Goal: Information Seeking & Learning: Learn about a topic

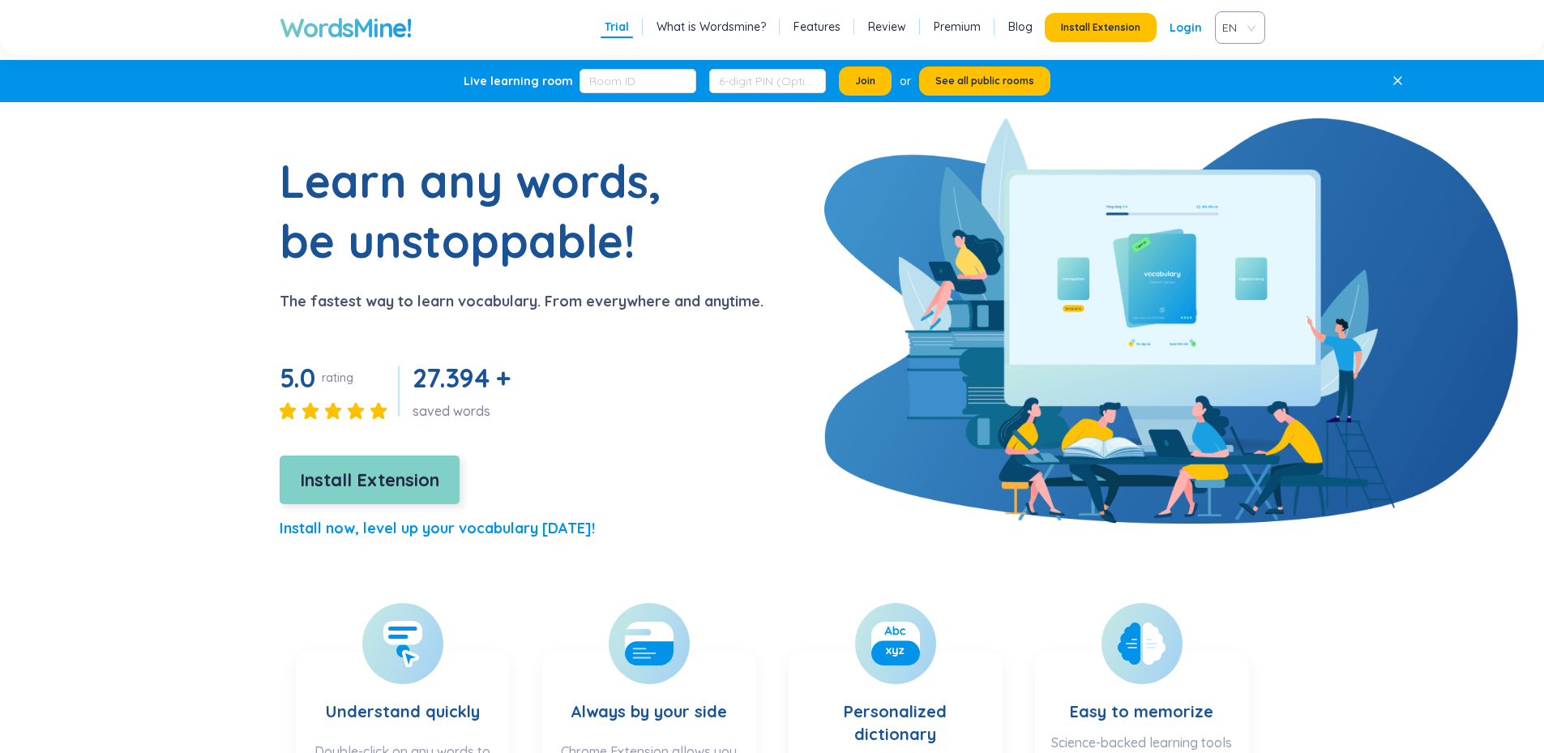
click at [407, 480] on span "Install Extension" at bounding box center [369, 480] width 139 height 28
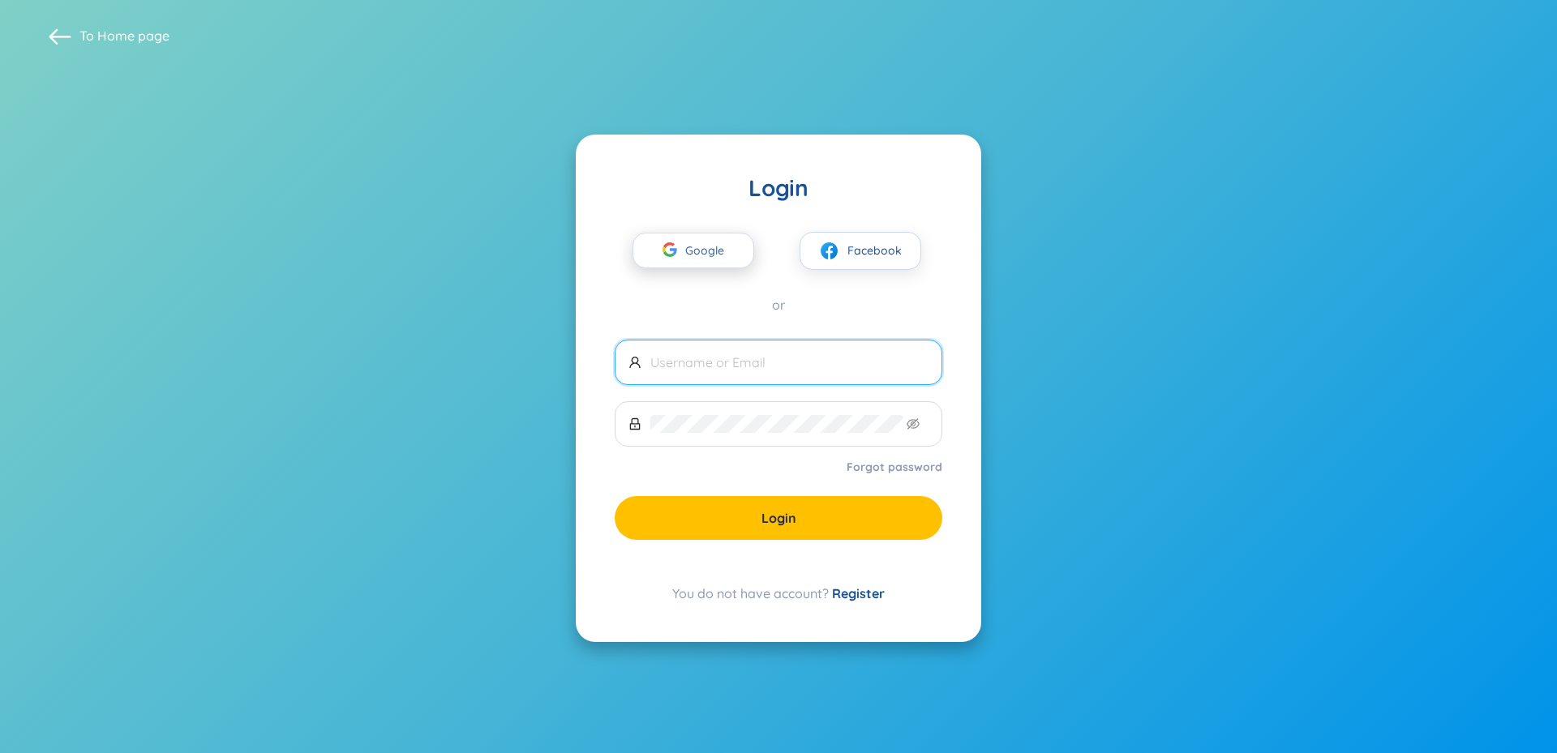
click at [714, 250] on span "Google" at bounding box center [708, 250] width 47 height 34
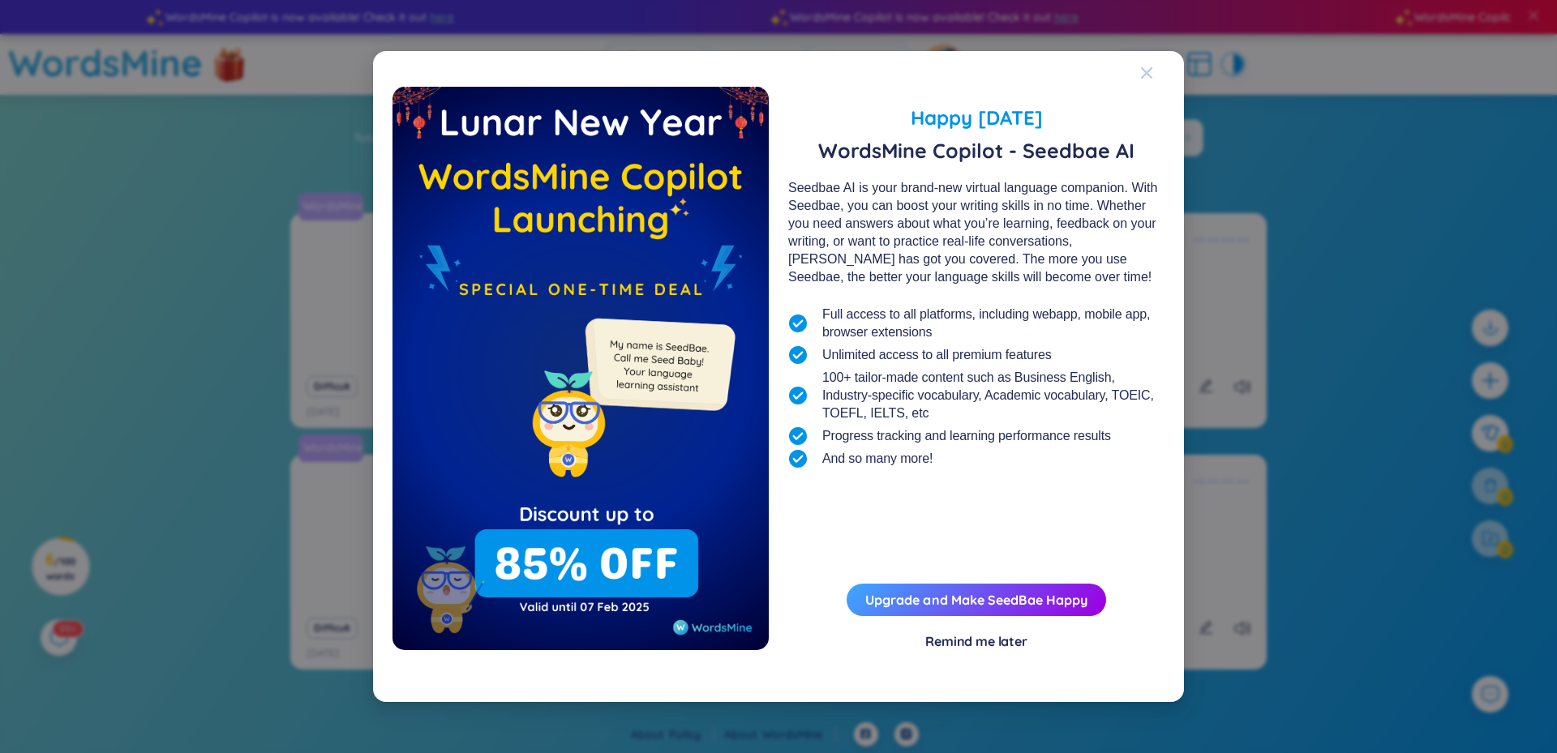
click at [1144, 68] on icon "Close" at bounding box center [1146, 72] width 13 height 13
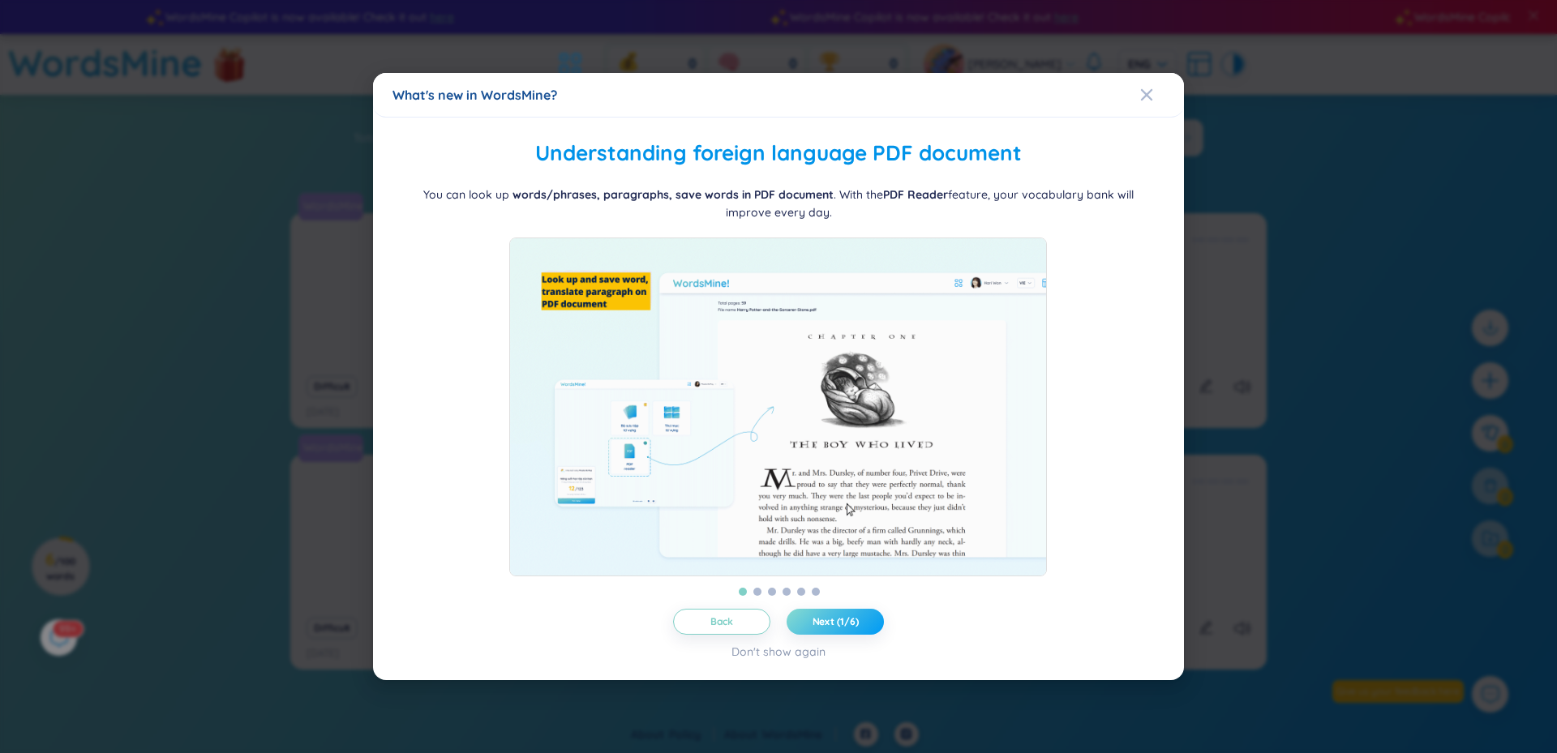
click at [835, 628] on span "Next (1/6)" at bounding box center [835, 621] width 46 height 13
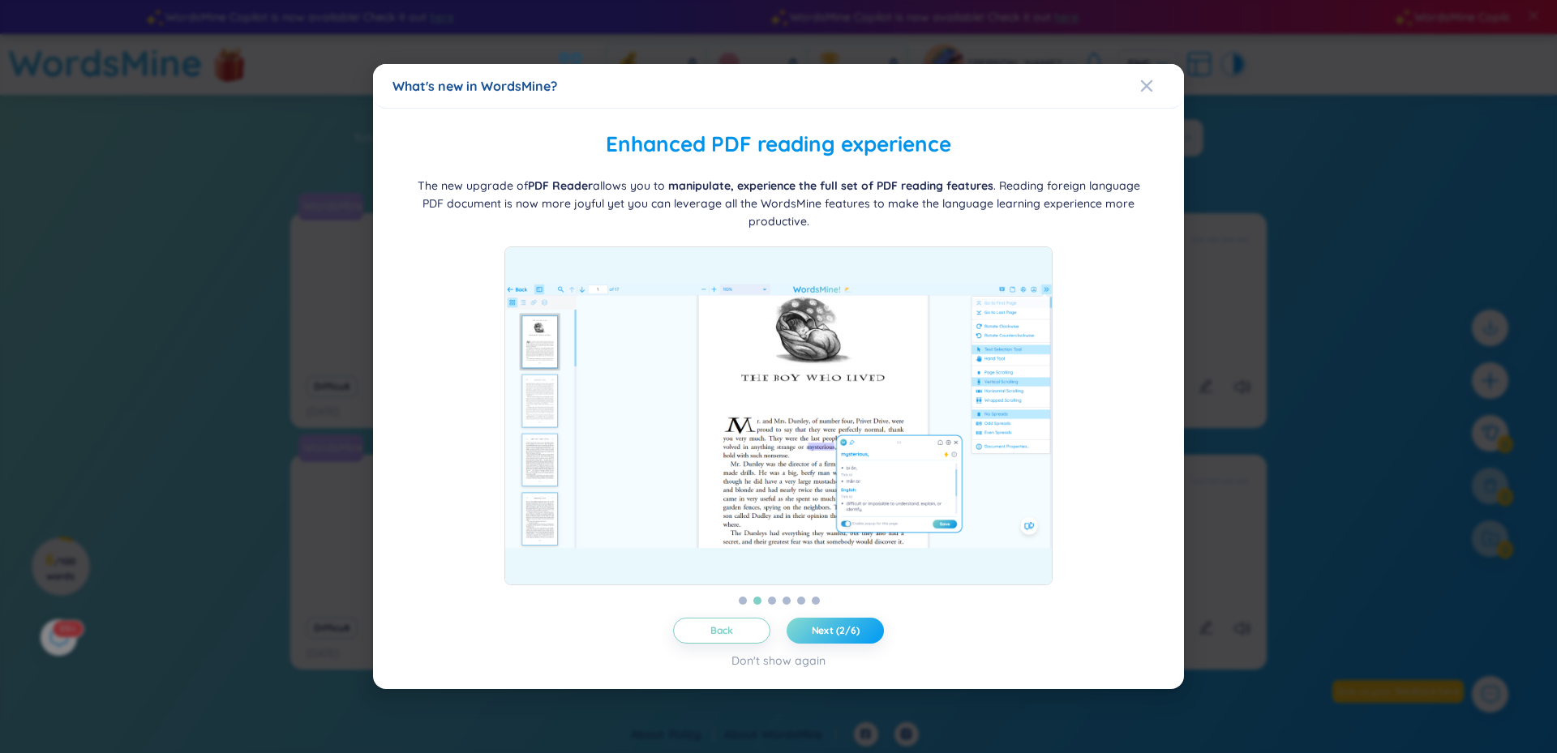
click at [835, 637] on span "Next (2/6)" at bounding box center [836, 630] width 48 height 13
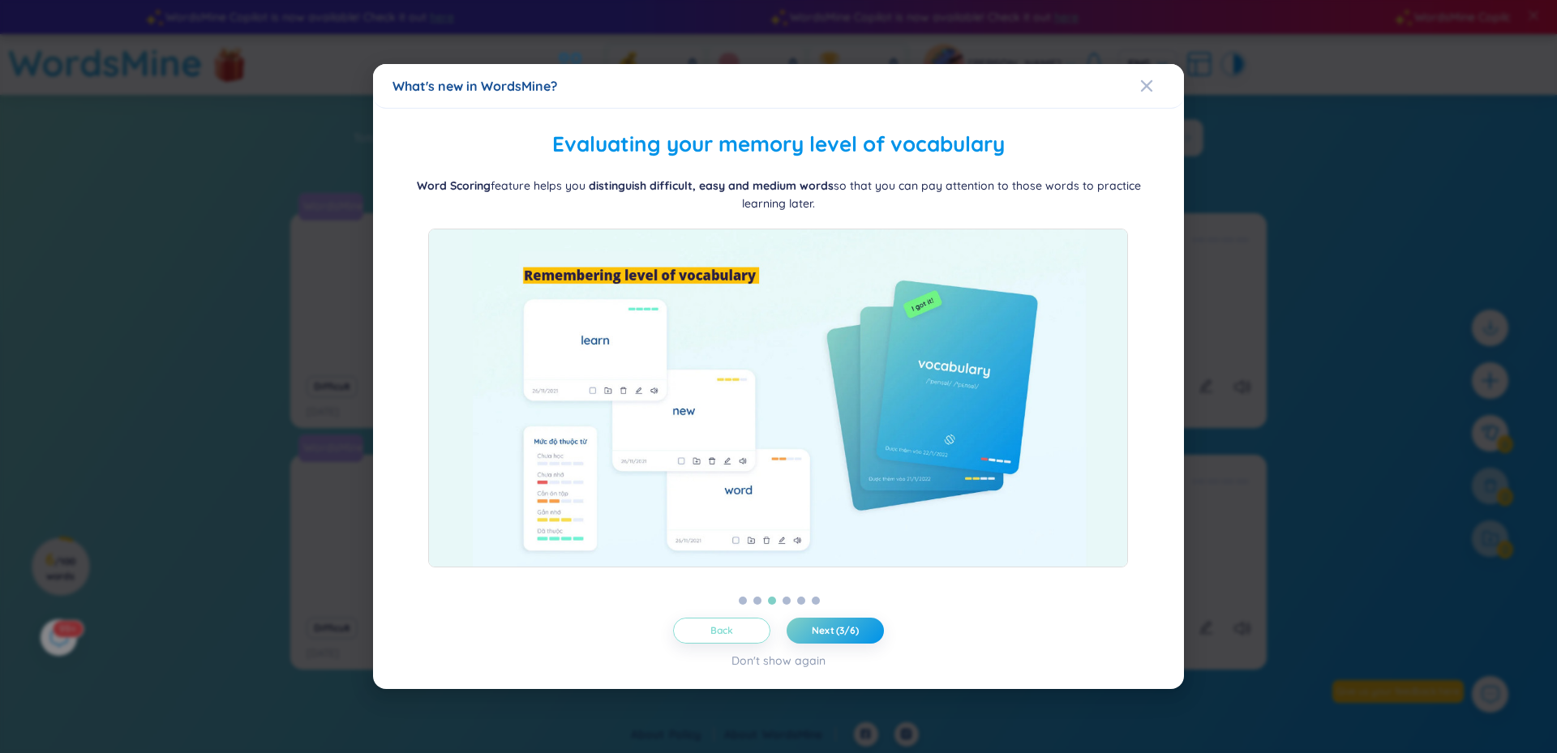
click at [723, 632] on span "Back" at bounding box center [722, 630] width 24 height 13
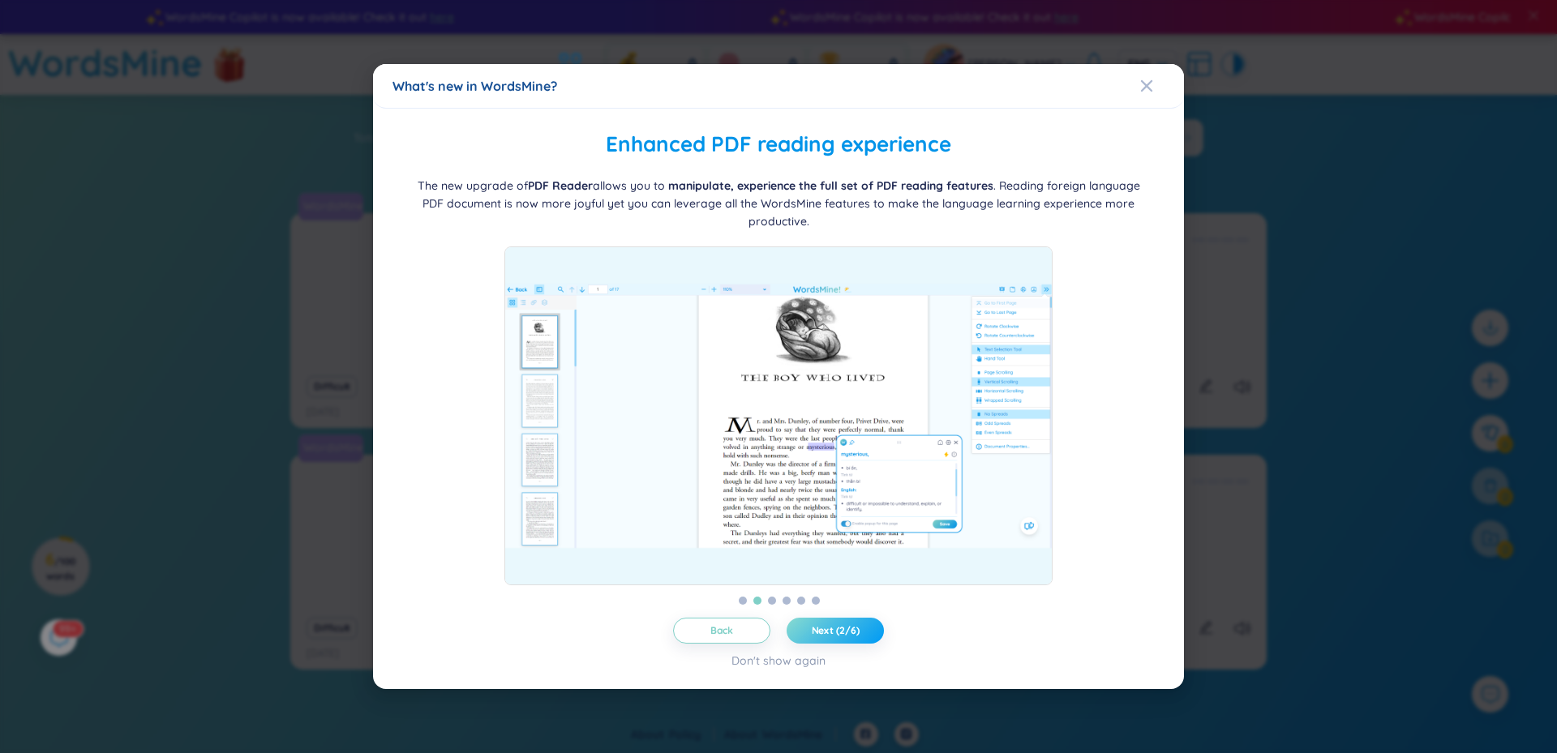
click at [829, 632] on span "Next (2/6)" at bounding box center [836, 630] width 48 height 13
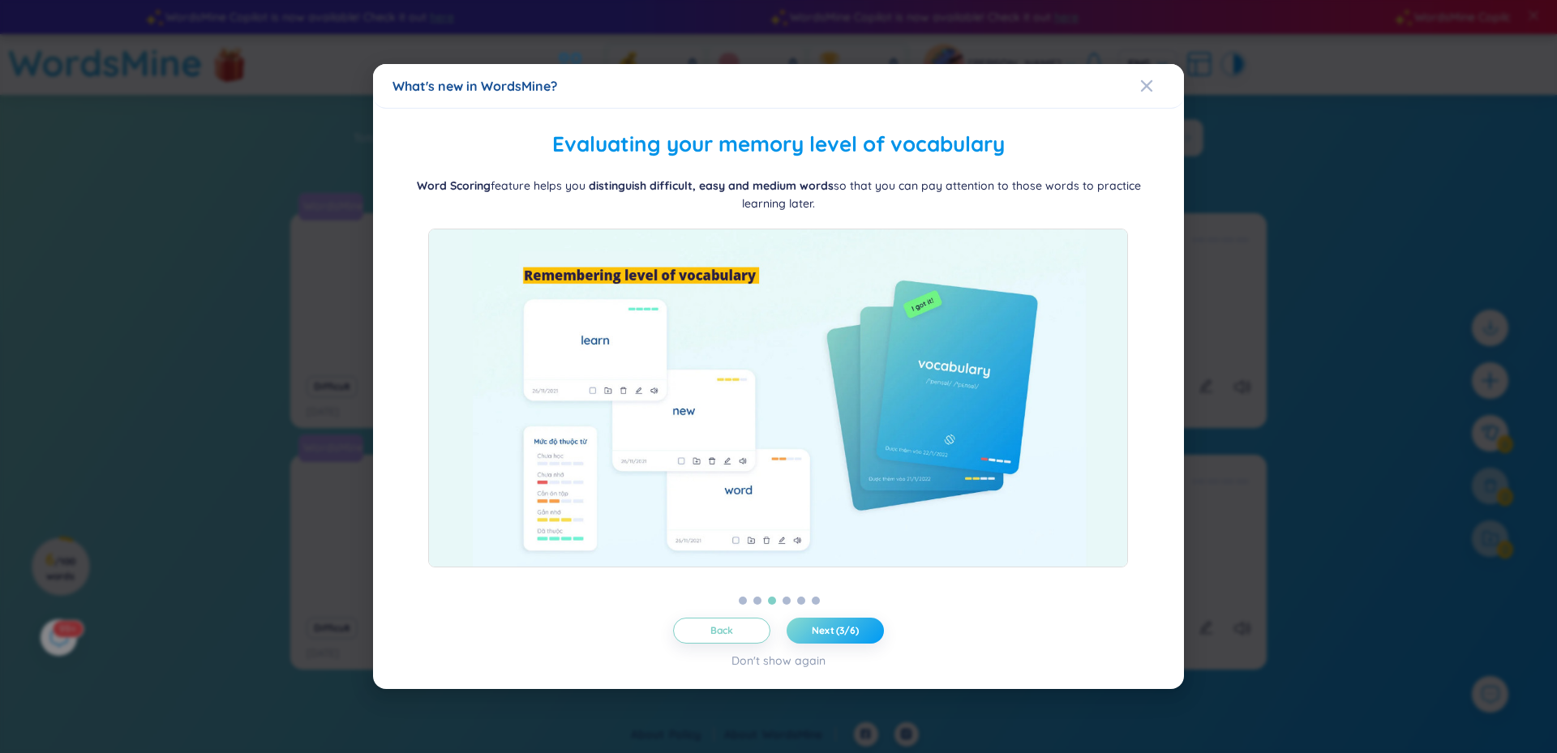
click at [829, 632] on span "Next (3/6)" at bounding box center [835, 630] width 47 height 13
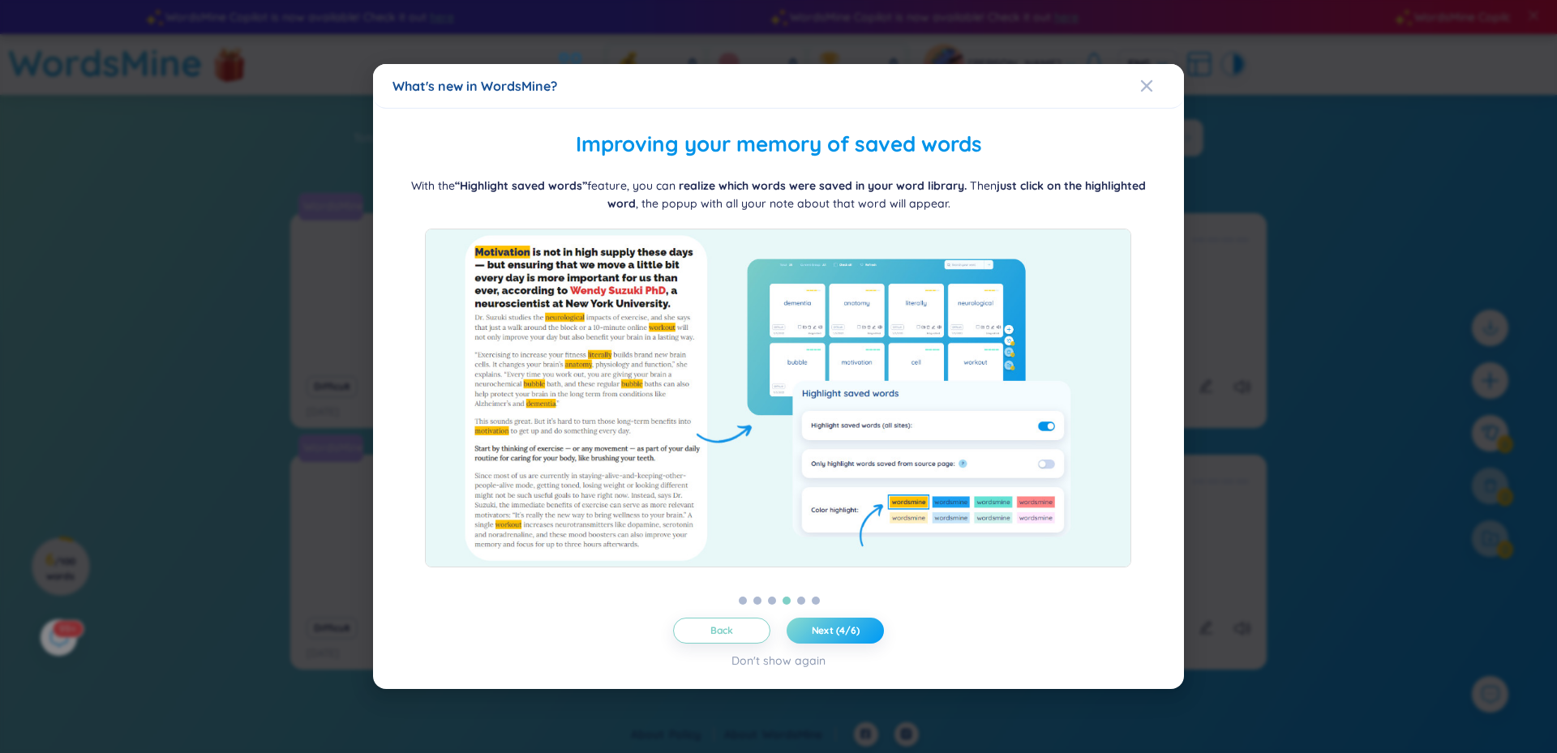
click at [829, 632] on span "Next (4/6)" at bounding box center [836, 630] width 48 height 13
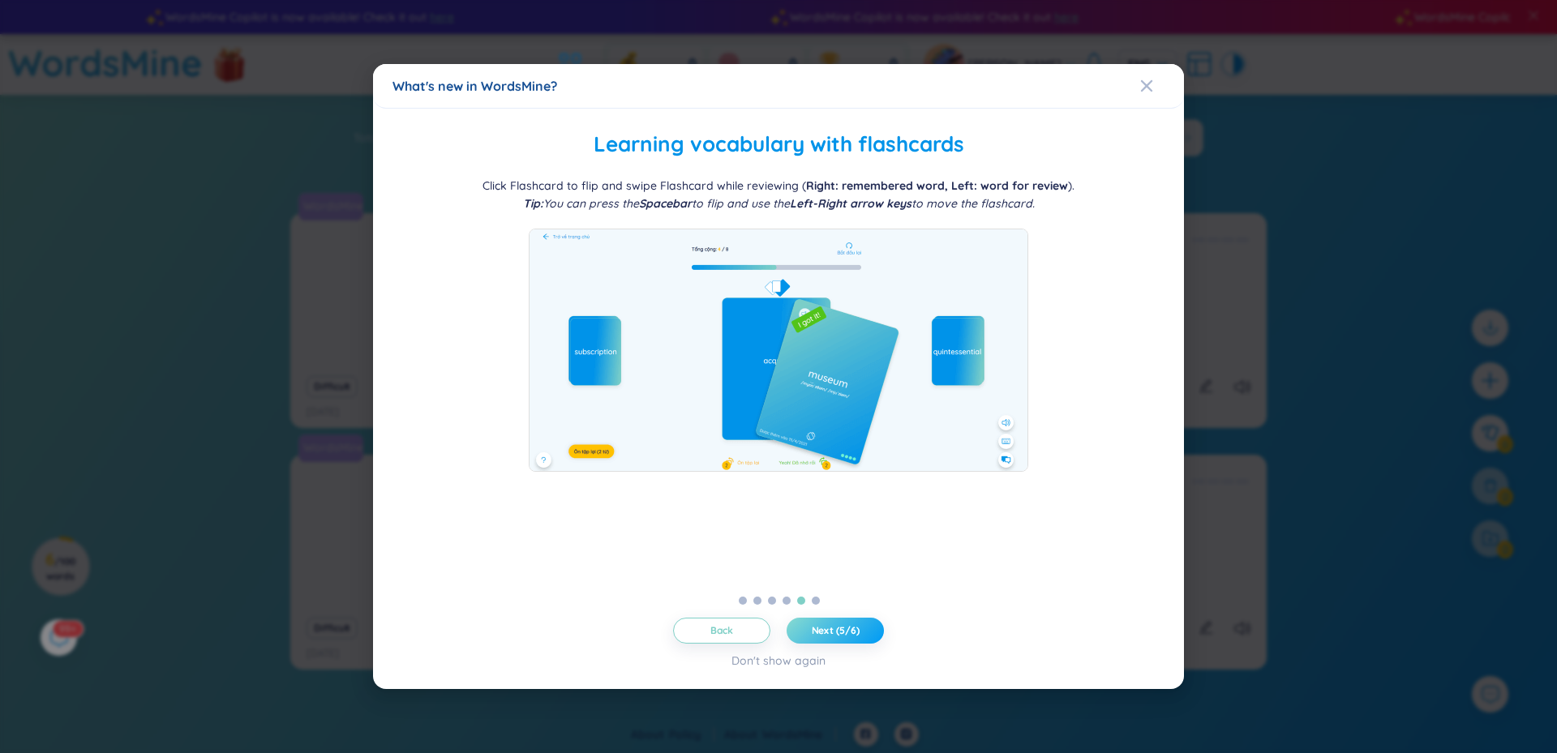
click at [829, 632] on span "Next (5/6)" at bounding box center [836, 630] width 48 height 13
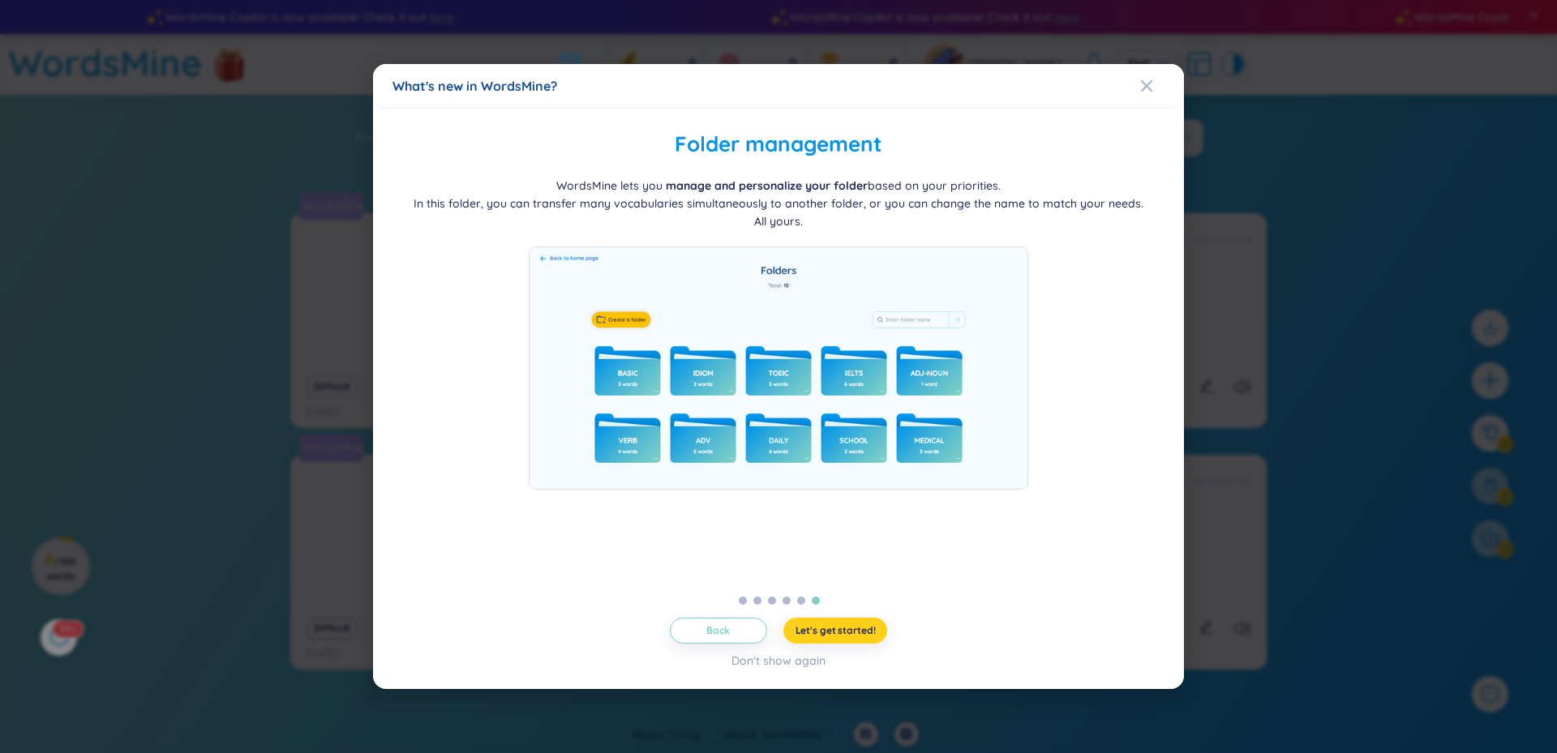
click at [829, 632] on span "Let's get started!" at bounding box center [835, 630] width 80 height 13
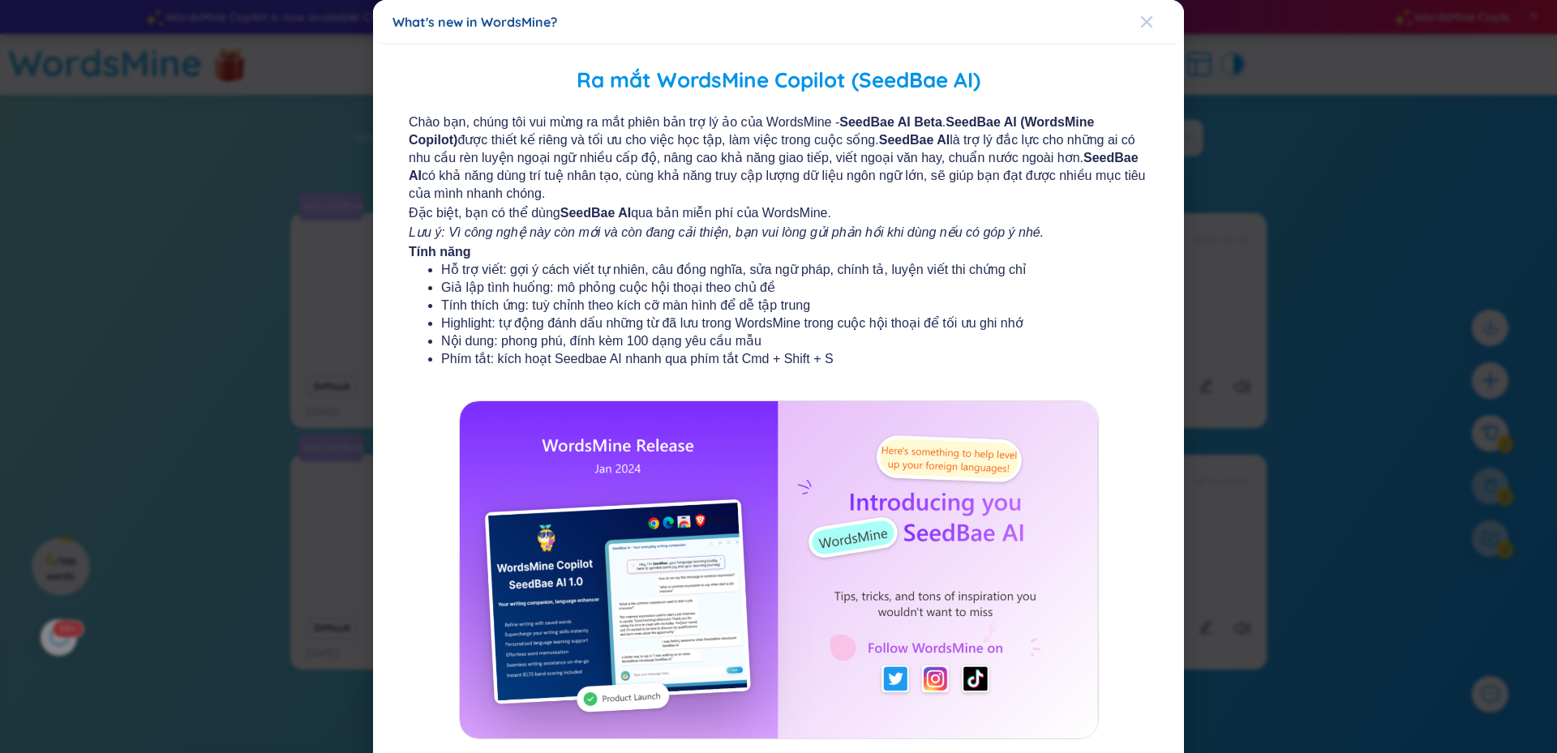
click at [1140, 23] on icon "Close" at bounding box center [1146, 21] width 13 height 13
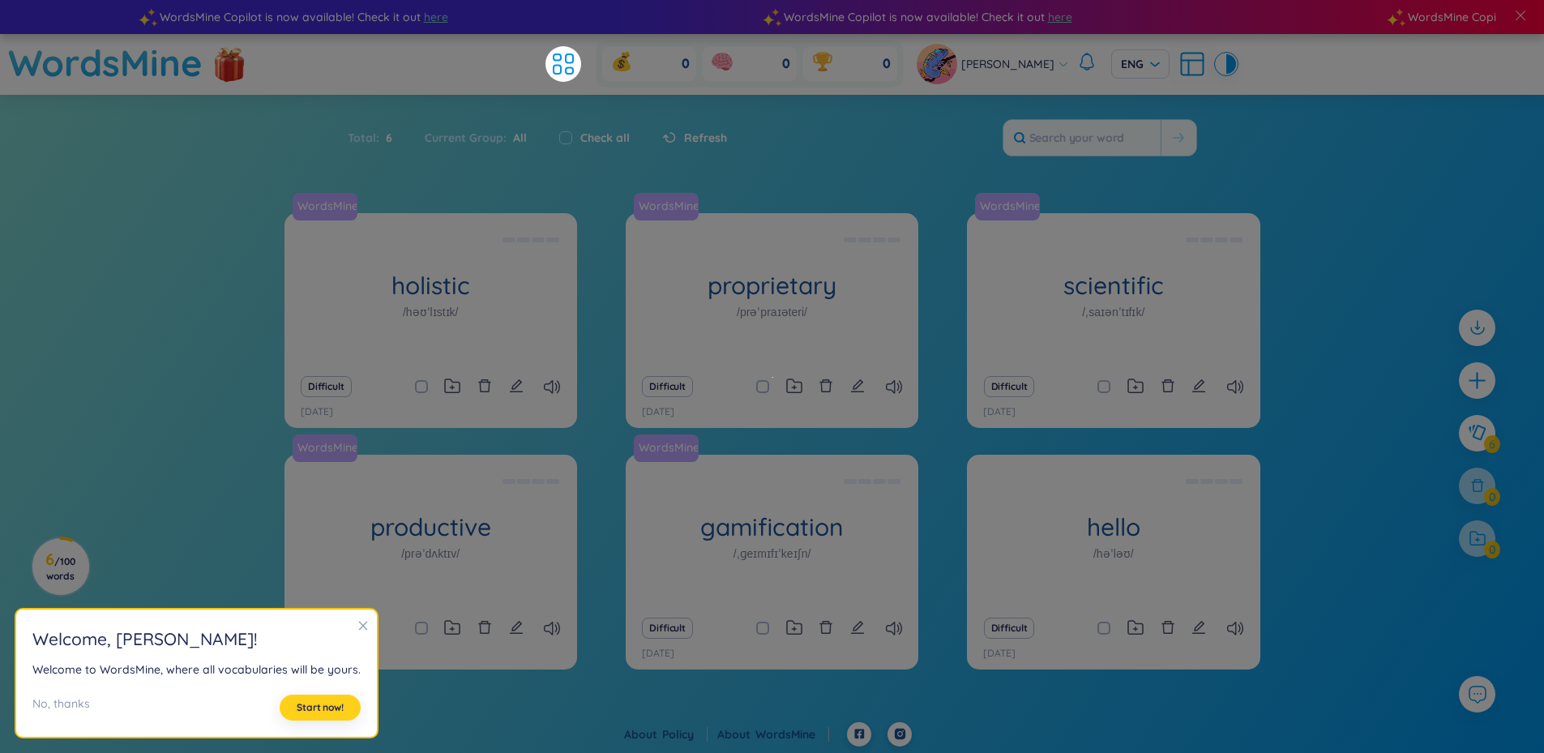
click at [286, 708] on button "Start now!" at bounding box center [320, 708] width 81 height 26
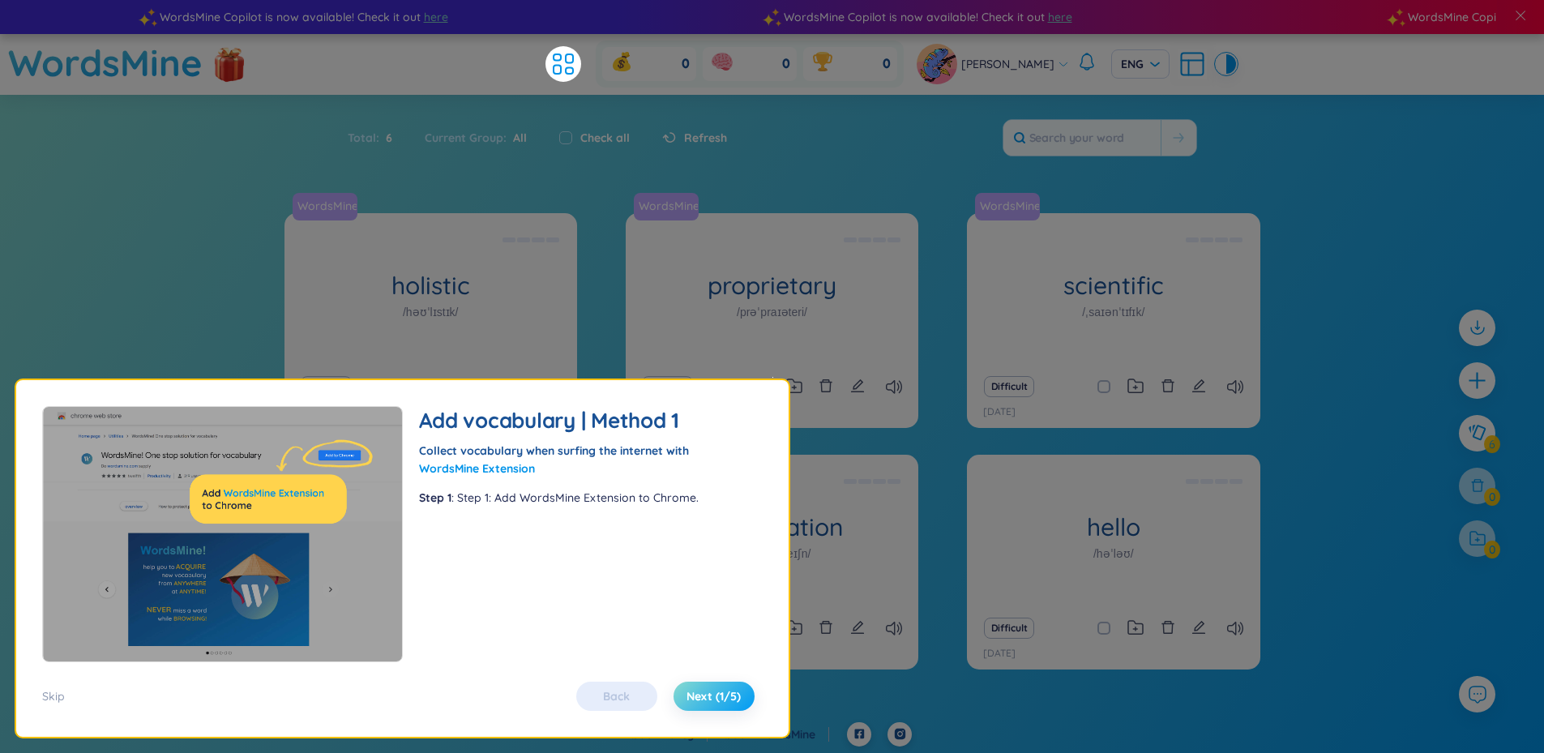
click at [728, 695] on span "Next (1/5)" at bounding box center [714, 696] width 54 height 16
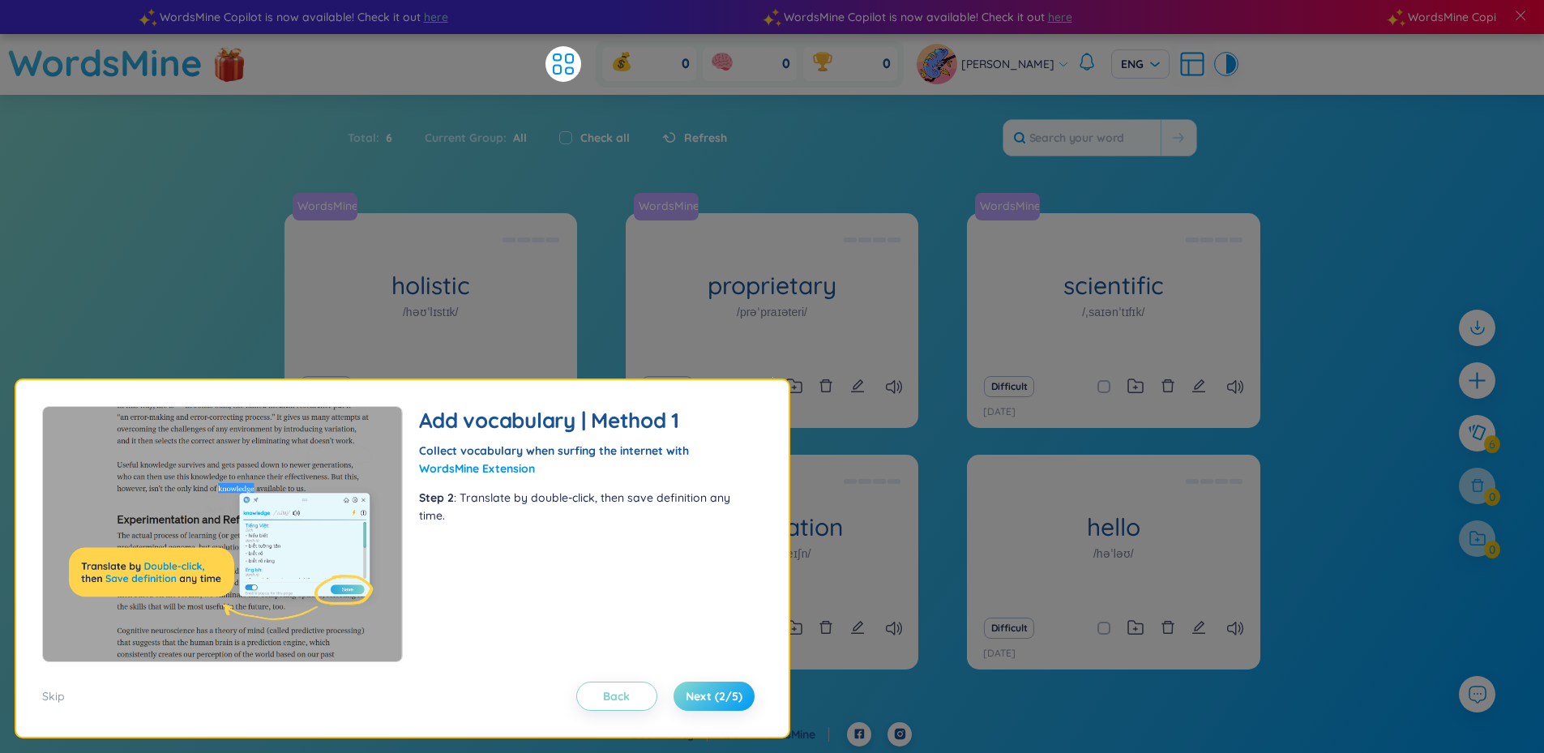
click at [728, 695] on span "Next (2/5)" at bounding box center [714, 696] width 57 height 16
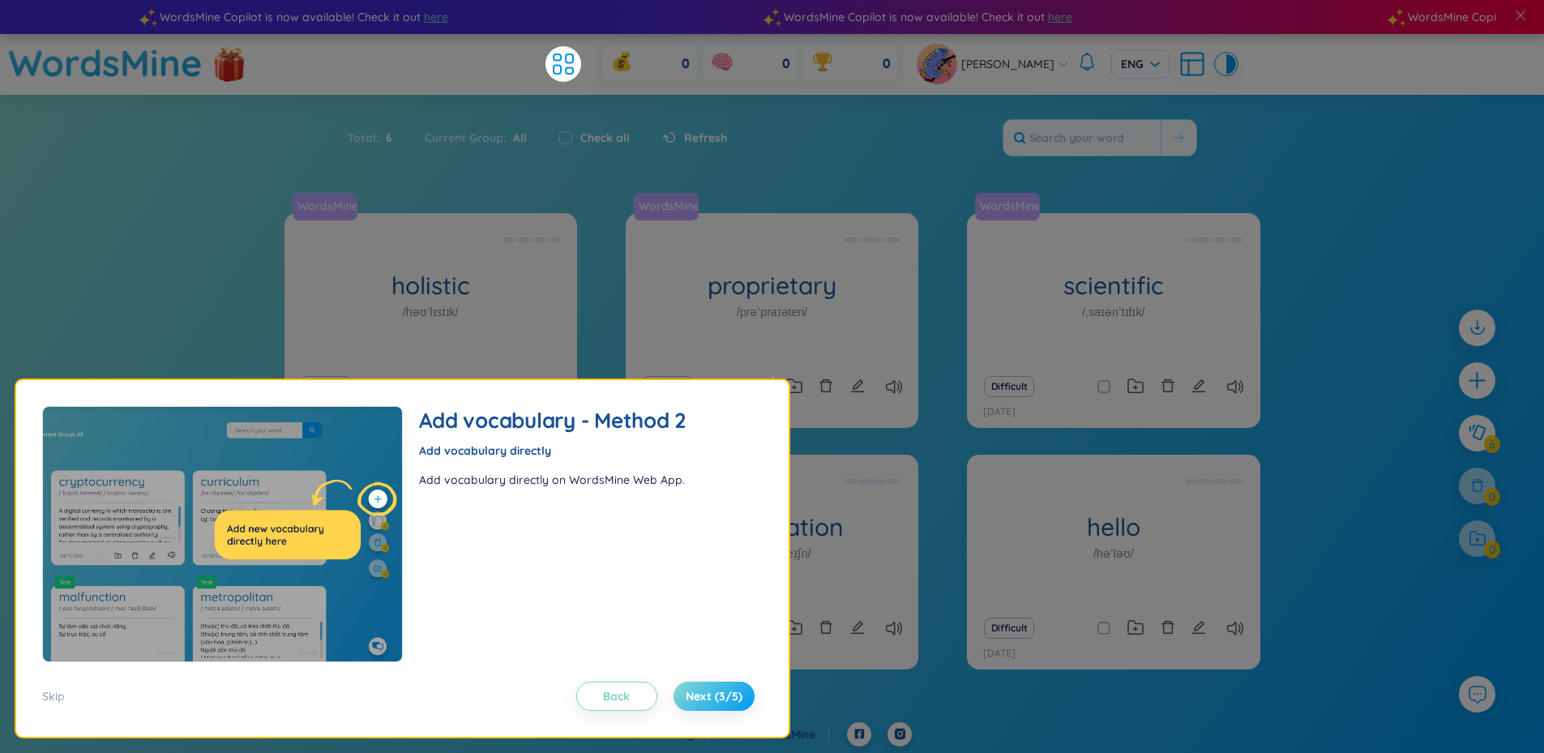
click at [728, 695] on span "Next (3/5)" at bounding box center [714, 696] width 57 height 16
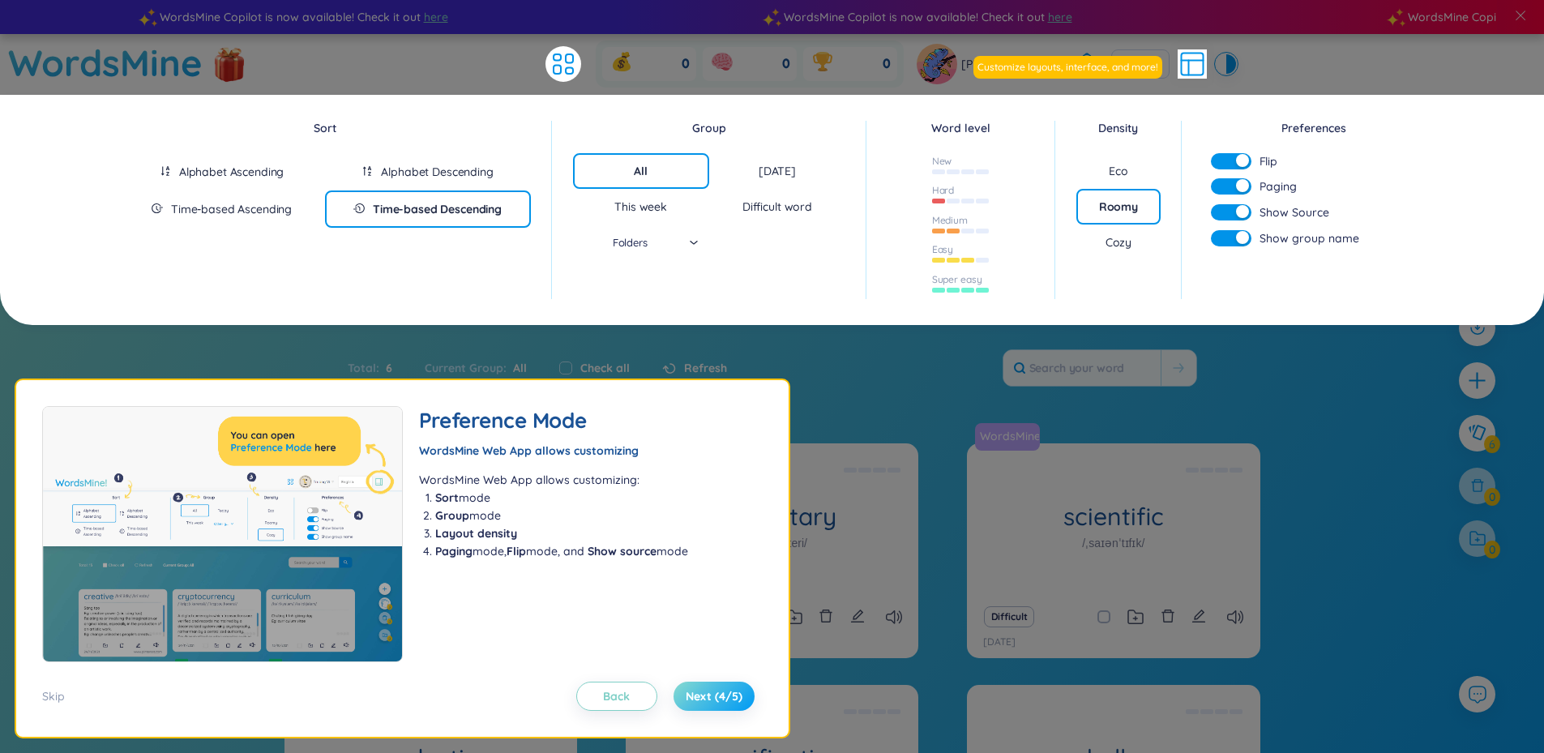
click at [728, 695] on span "Next (4/5)" at bounding box center [714, 696] width 57 height 16
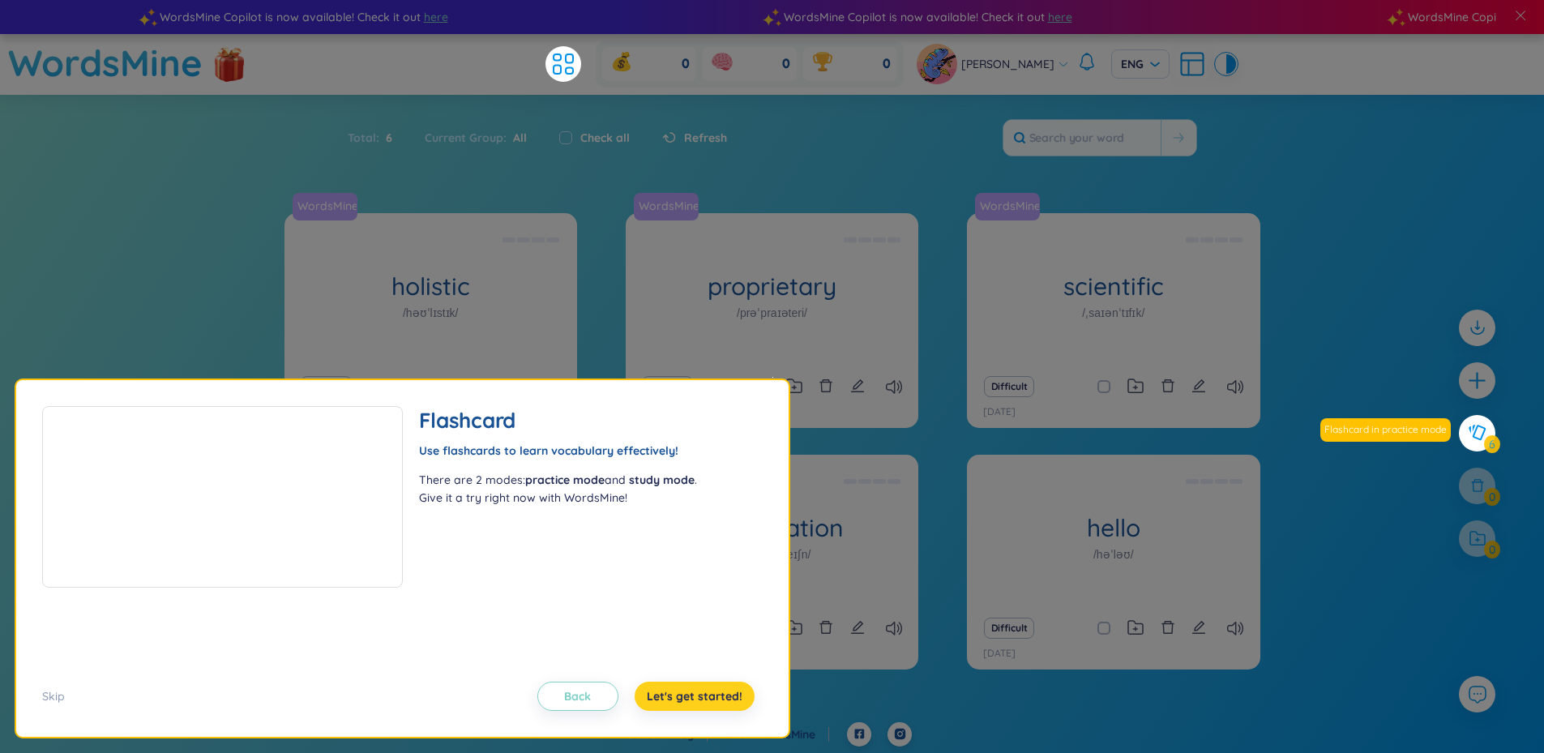
click at [728, 695] on span "Let's get started!" at bounding box center [695, 696] width 96 height 16
